Goal: Information Seeking & Learning: Learn about a topic

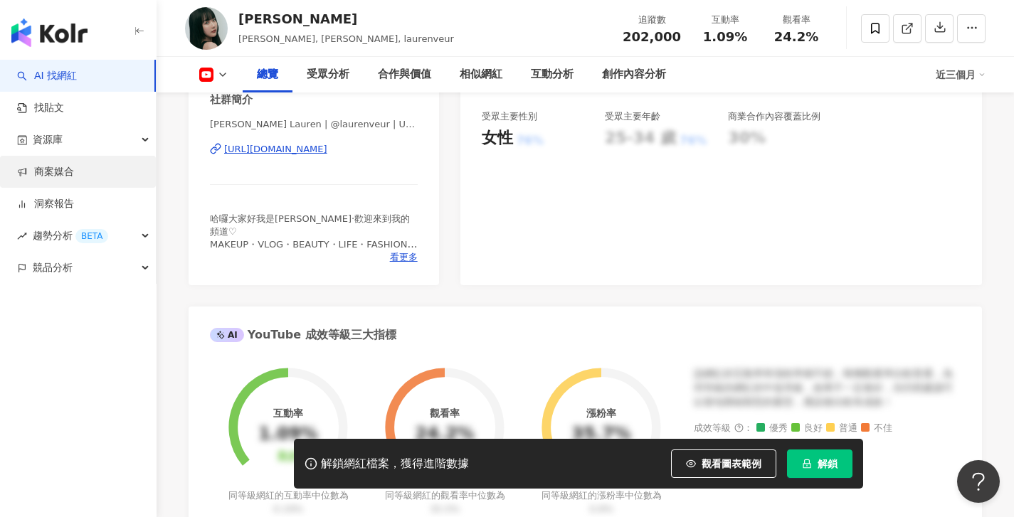
click at [68, 167] on link "商案媒合" at bounding box center [45, 172] width 57 height 14
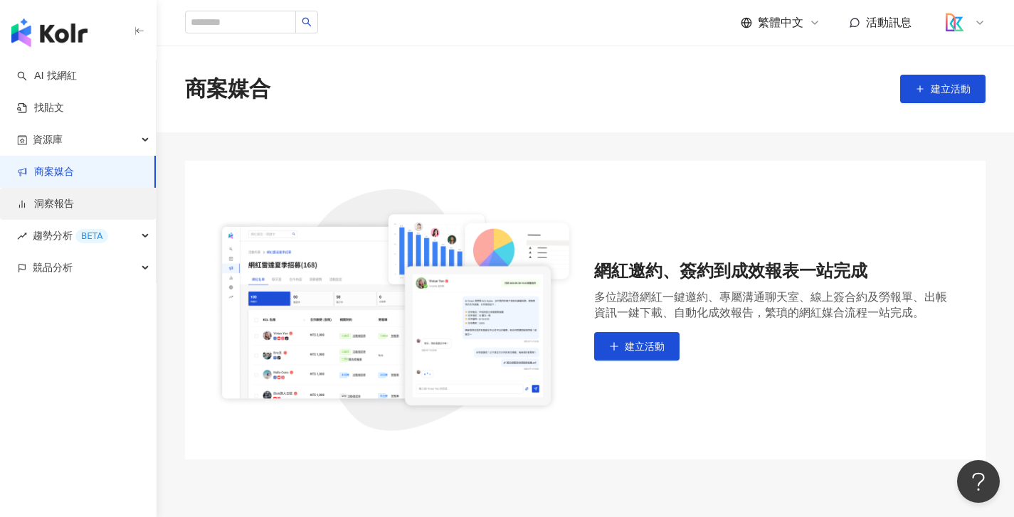
click at [72, 204] on link "洞察報告" at bounding box center [45, 204] width 57 height 14
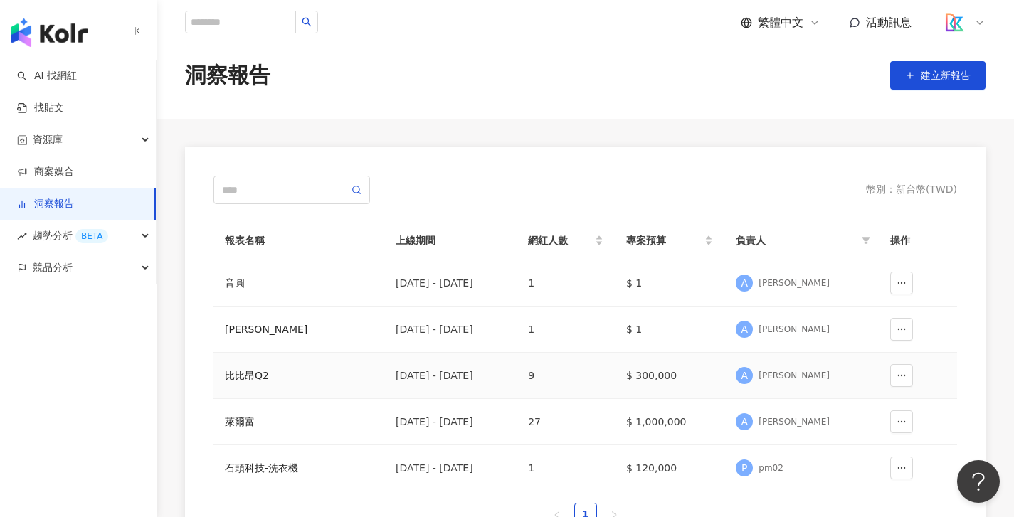
scroll to position [25, 0]
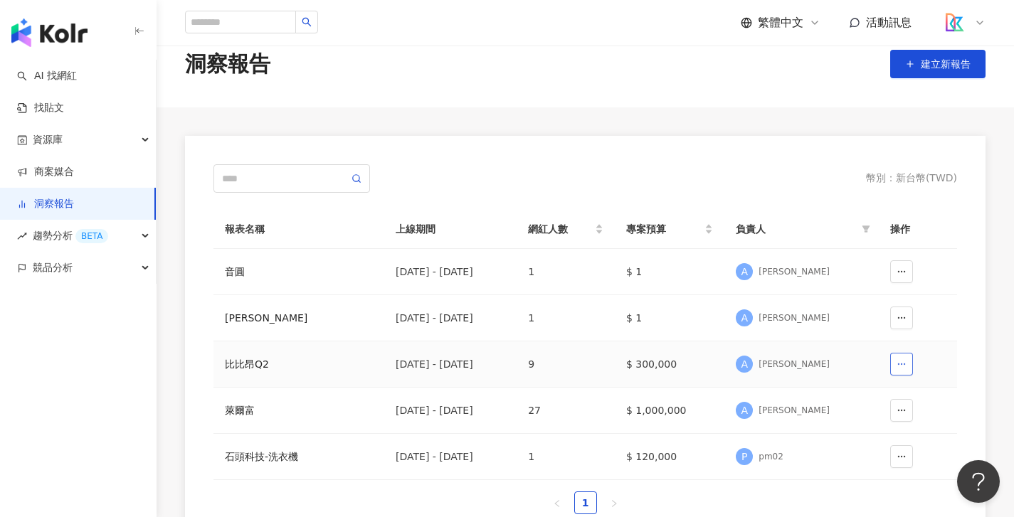
click at [903, 372] on button "button" at bounding box center [901, 364] width 23 height 23
click at [724, 354] on td "$ 300,000" at bounding box center [670, 365] width 110 height 46
click at [600, 369] on td "9" at bounding box center [566, 365] width 98 height 46
click at [265, 362] on div "比比昂Q2" at bounding box center [299, 364] width 148 height 16
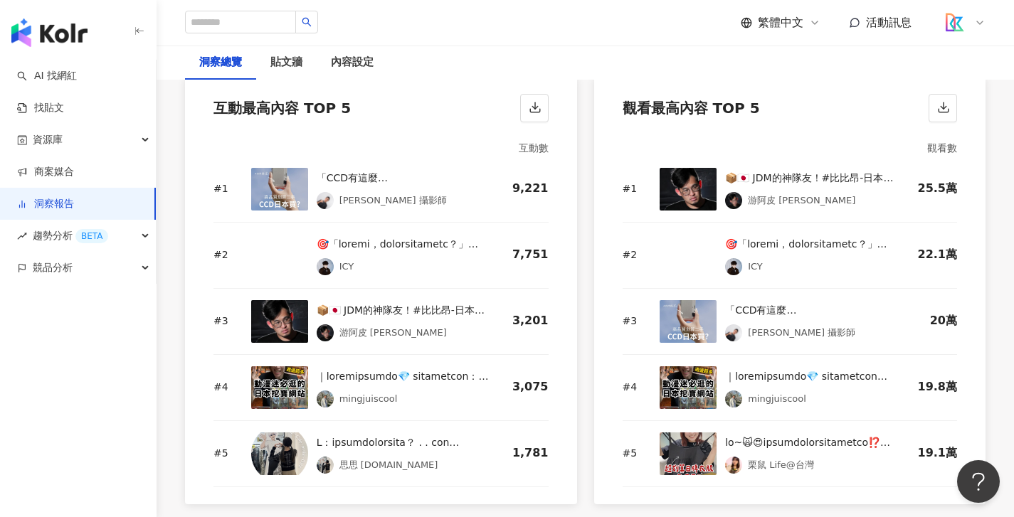
scroll to position [1968, 0]
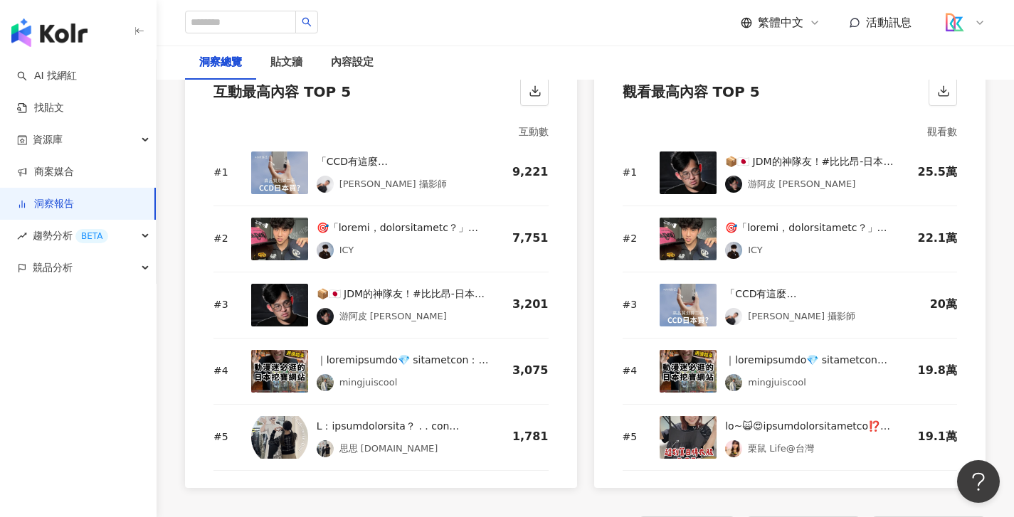
click at [789, 153] on div "📦🇯🇵 JDM的神隊友！#比比昂-日本拍賣 JDirectitems Auction 真的是代購日本零件最強工具 💪 以前總是羨慕日本才有的那些超酷改裝零件、…" at bounding box center [809, 161] width 169 height 17
click at [711, 155] on div "📦🇯🇵 JDM的神隊友！#比比昂-日本拍賣 JDirectitems Auction 真的是代購日本零件最強工具 💪 以前總是羨慕日本才有的那些超酷改裝零件、…" at bounding box center [777, 173] width 235 height 43
click at [748, 177] on div "游阿皮 [PERSON_NAME]" at bounding box center [801, 184] width 107 height 14
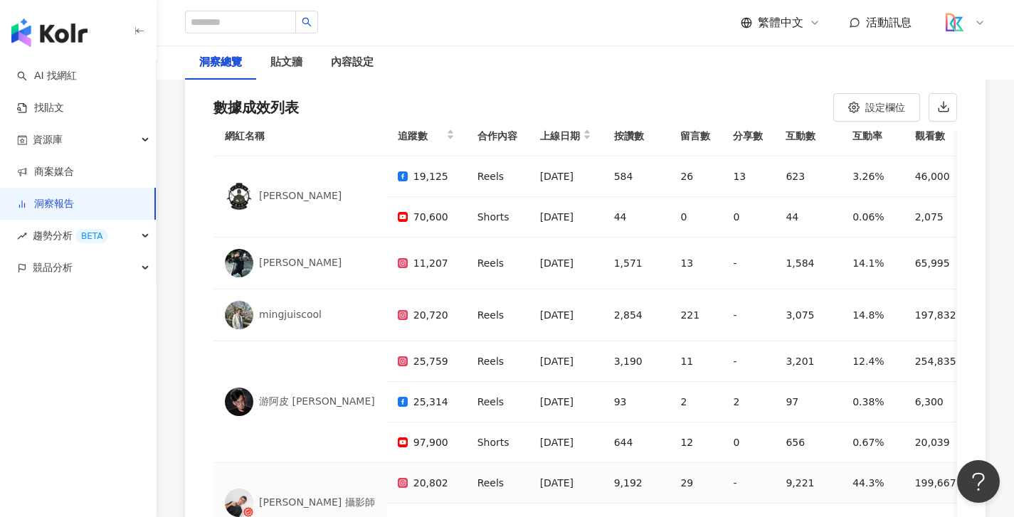
scroll to position [15, 0]
click at [290, 394] on div "游阿皮 [PERSON_NAME]" at bounding box center [317, 401] width 116 height 14
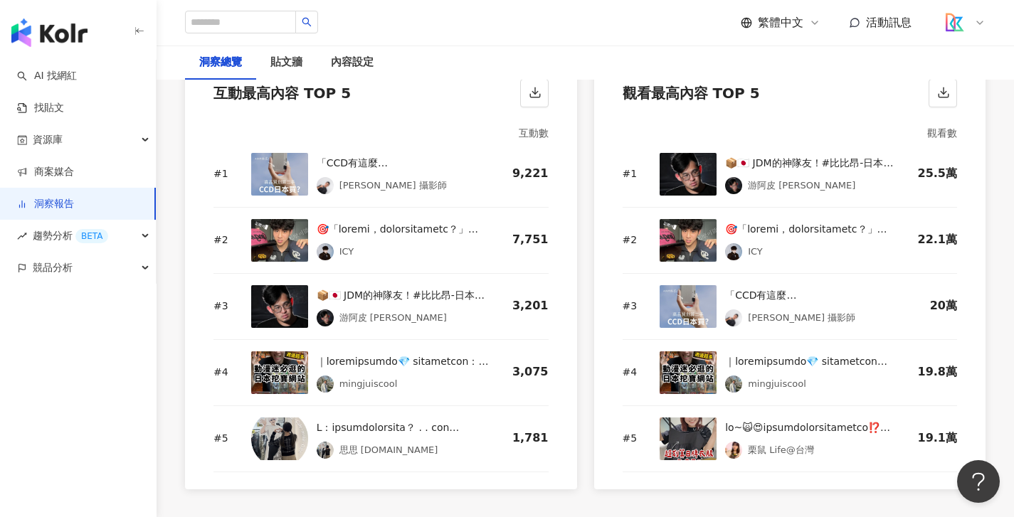
scroll to position [1948, 0]
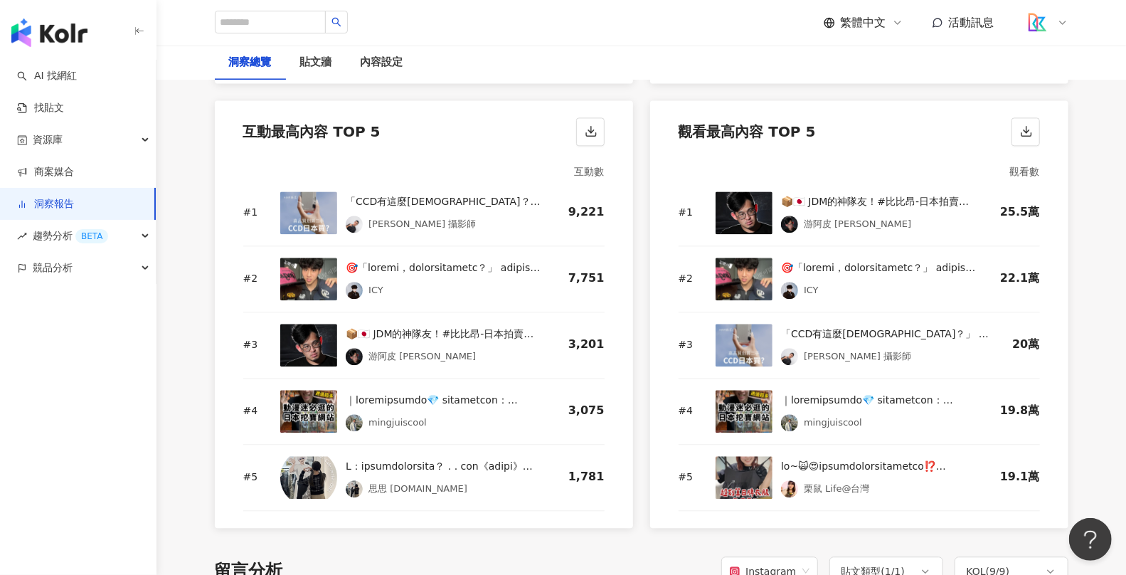
scroll to position [1920, 0]
